Goal: Task Accomplishment & Management: Manage account settings

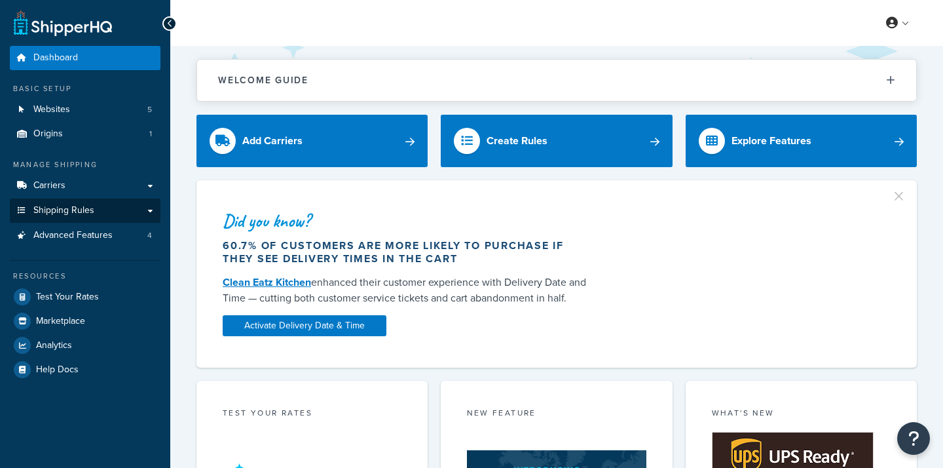
click at [82, 205] on span "Shipping Rules" at bounding box center [63, 210] width 61 height 11
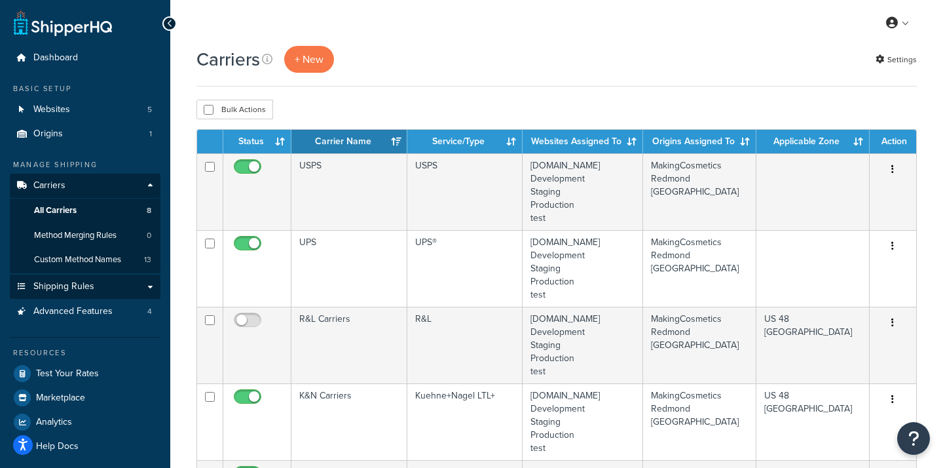
click at [81, 289] on link "Shipping Rules" at bounding box center [85, 286] width 151 height 24
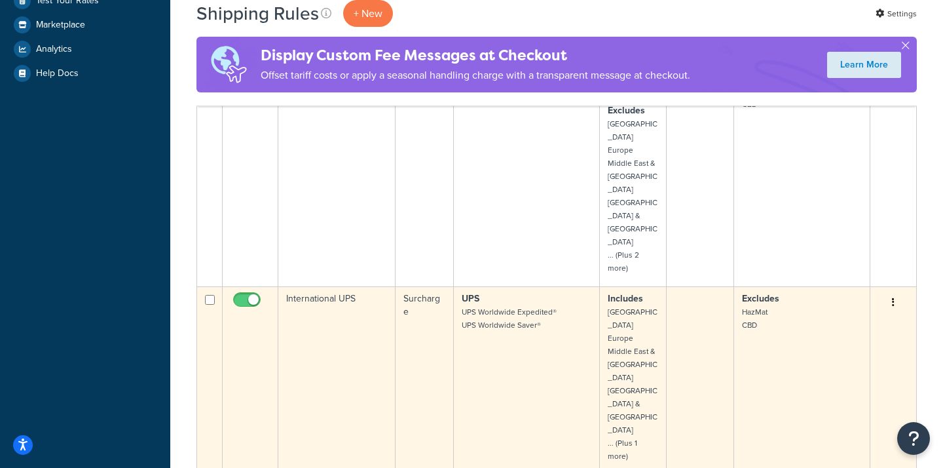
scroll to position [488, 0]
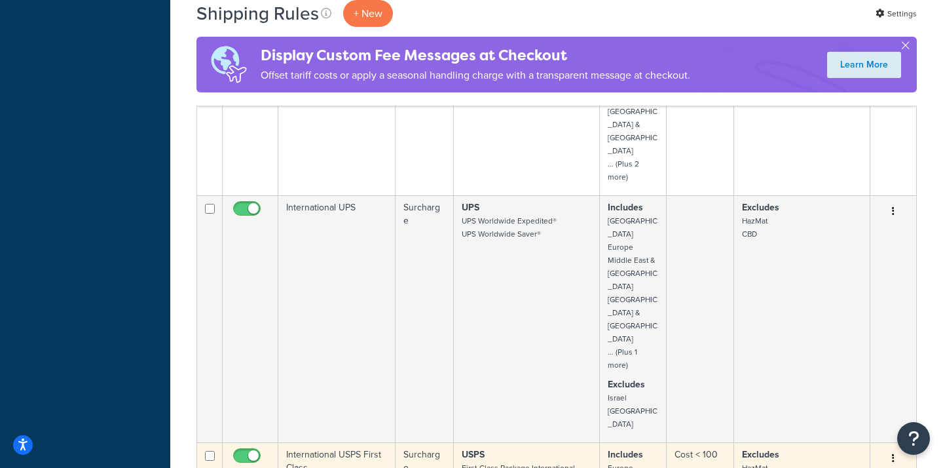
click at [893, 453] on icon "button" at bounding box center [893, 457] width 3 height 9
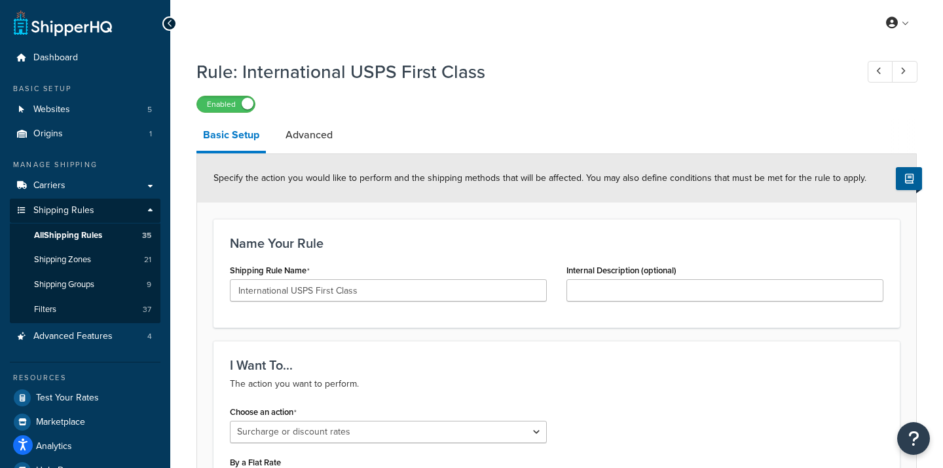
select select "SURCHARGE"
select select "LOCATION"
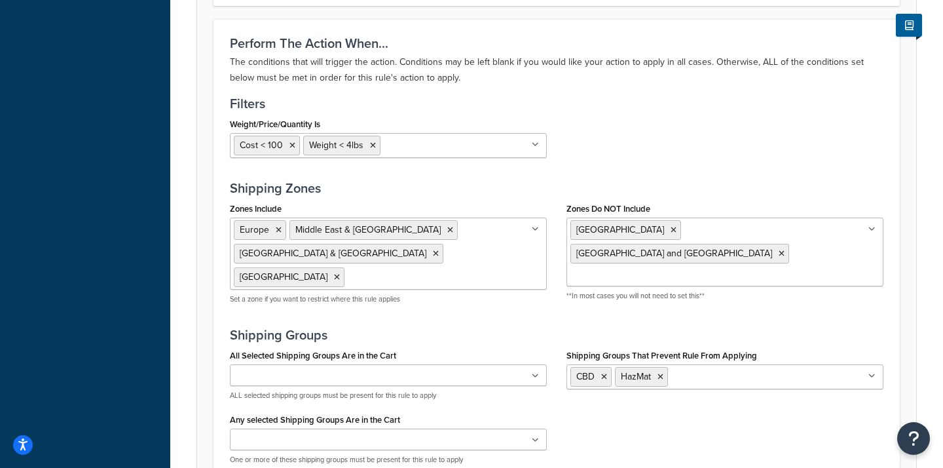
scroll to position [942, 0]
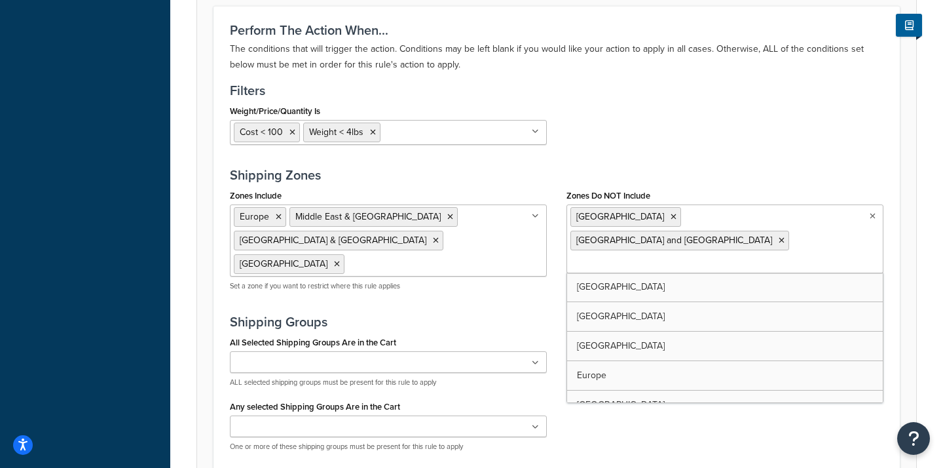
click at [686, 256] on input "Zones Do NOT Include" at bounding box center [629, 263] width 116 height 14
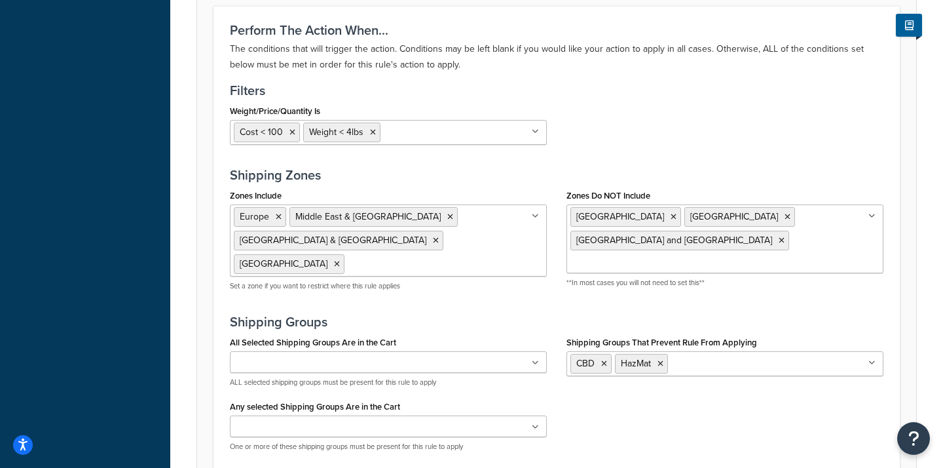
click at [538, 314] on h3 "Shipping Groups" at bounding box center [557, 321] width 654 height 14
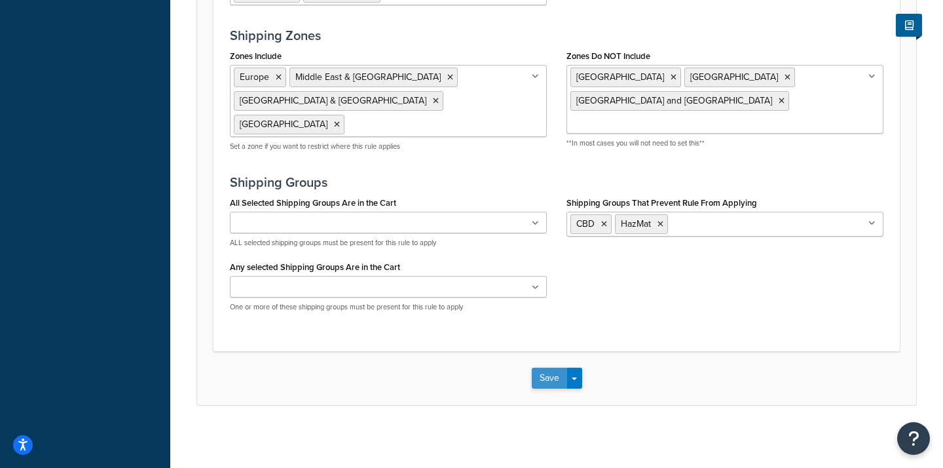
scroll to position [1081, 0]
click at [555, 379] on button "Save" at bounding box center [549, 378] width 35 height 21
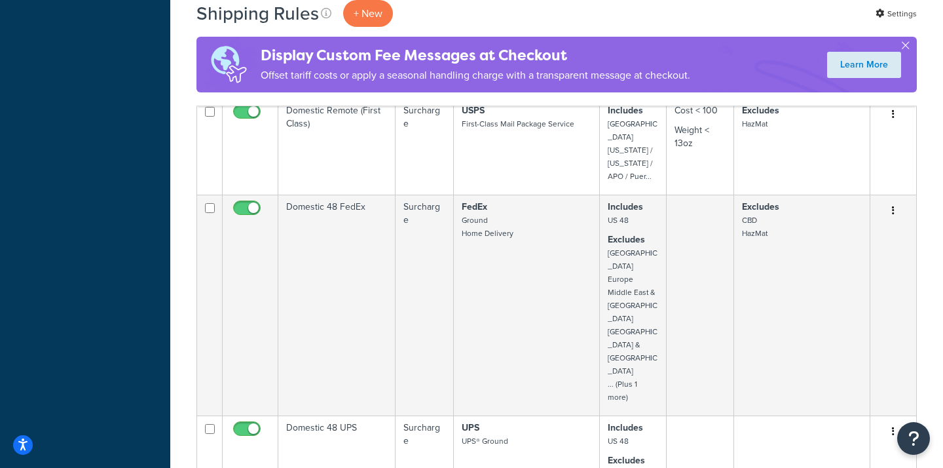
scroll to position [1247, 0]
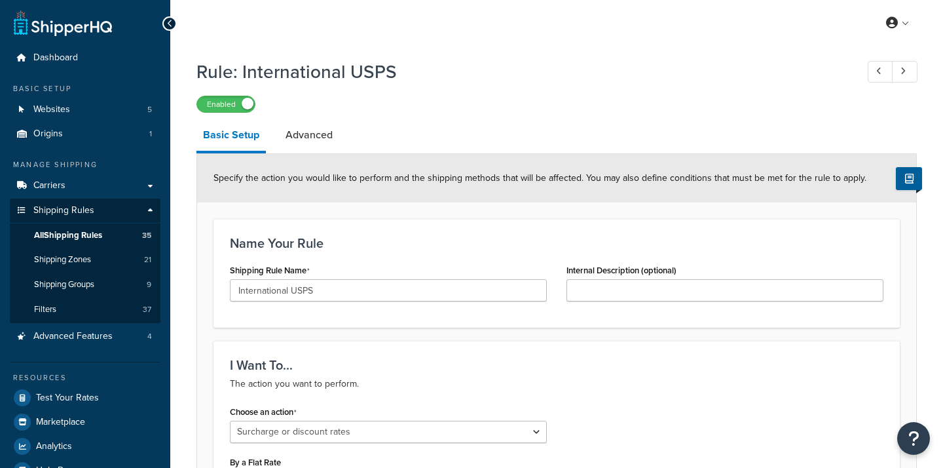
select select "SURCHARGE"
select select "LOCATION"
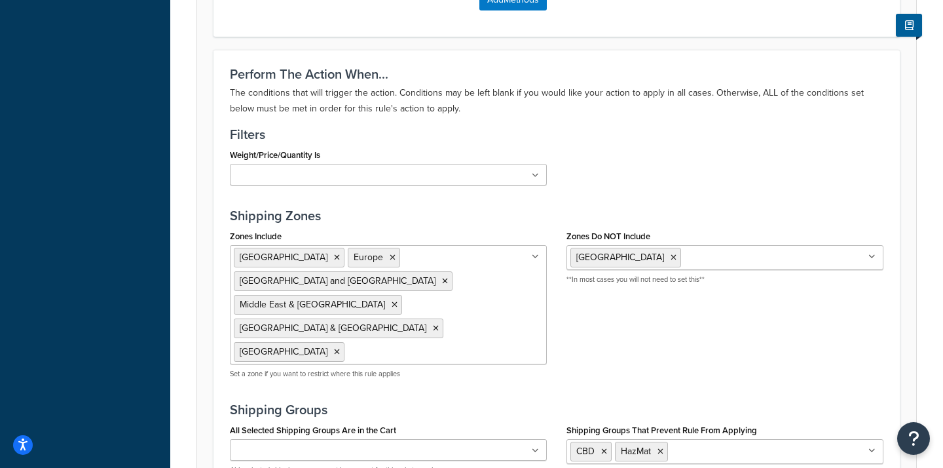
scroll to position [924, 0]
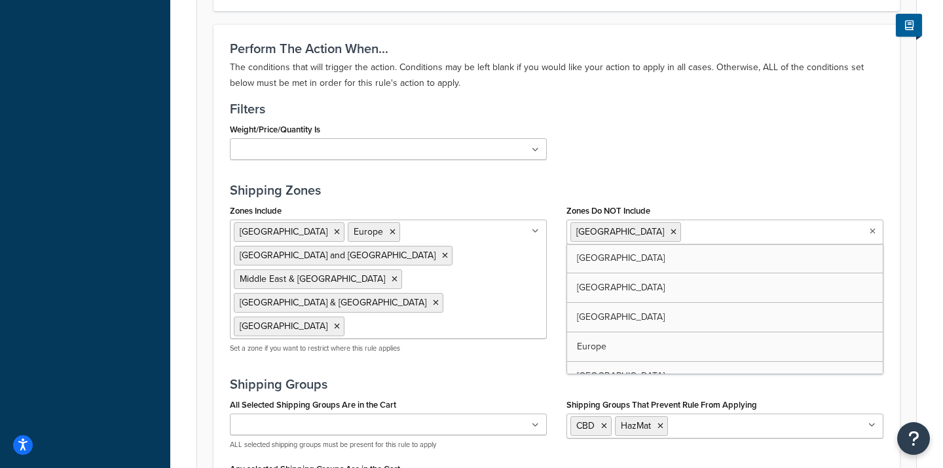
click at [684, 233] on input "Zones Do NOT Include" at bounding box center [742, 231] width 116 height 14
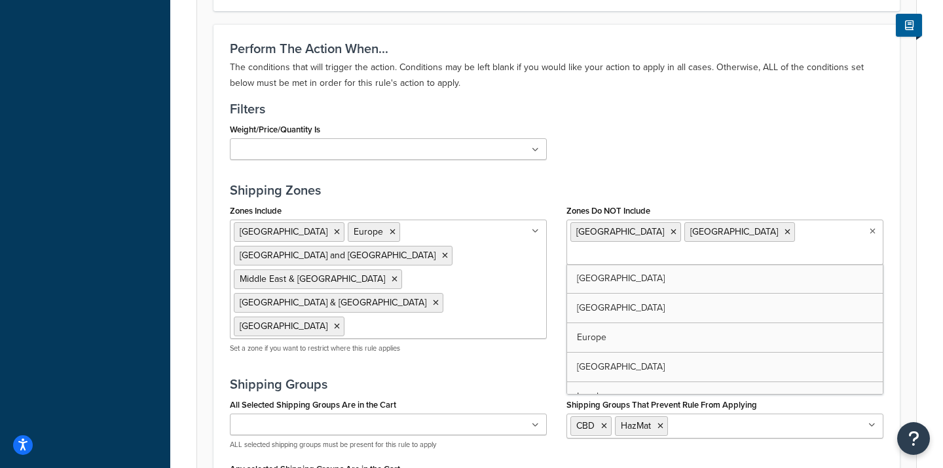
click at [546, 325] on div "Perform The Action When... The conditions that will trigger the action. Conditi…" at bounding box center [557, 288] width 686 height 529
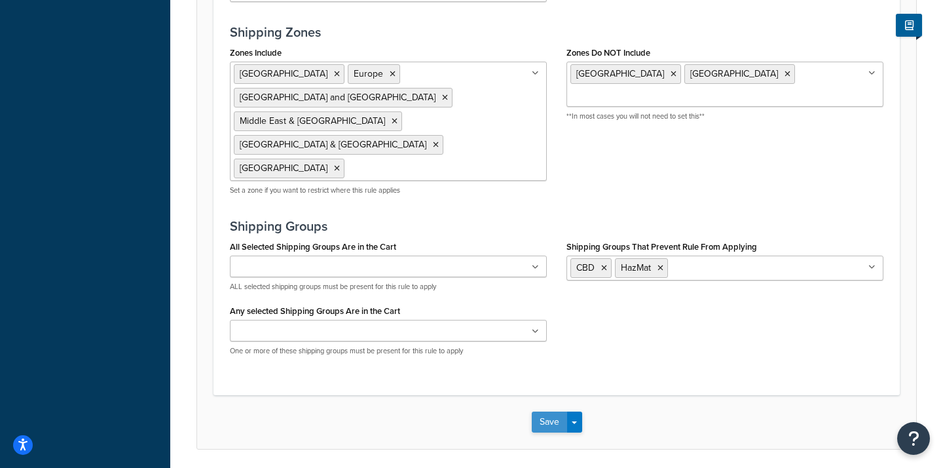
scroll to position [1081, 0]
click at [546, 412] on button "Save" at bounding box center [549, 422] width 35 height 21
